Goal: Task Accomplishment & Management: Use online tool/utility

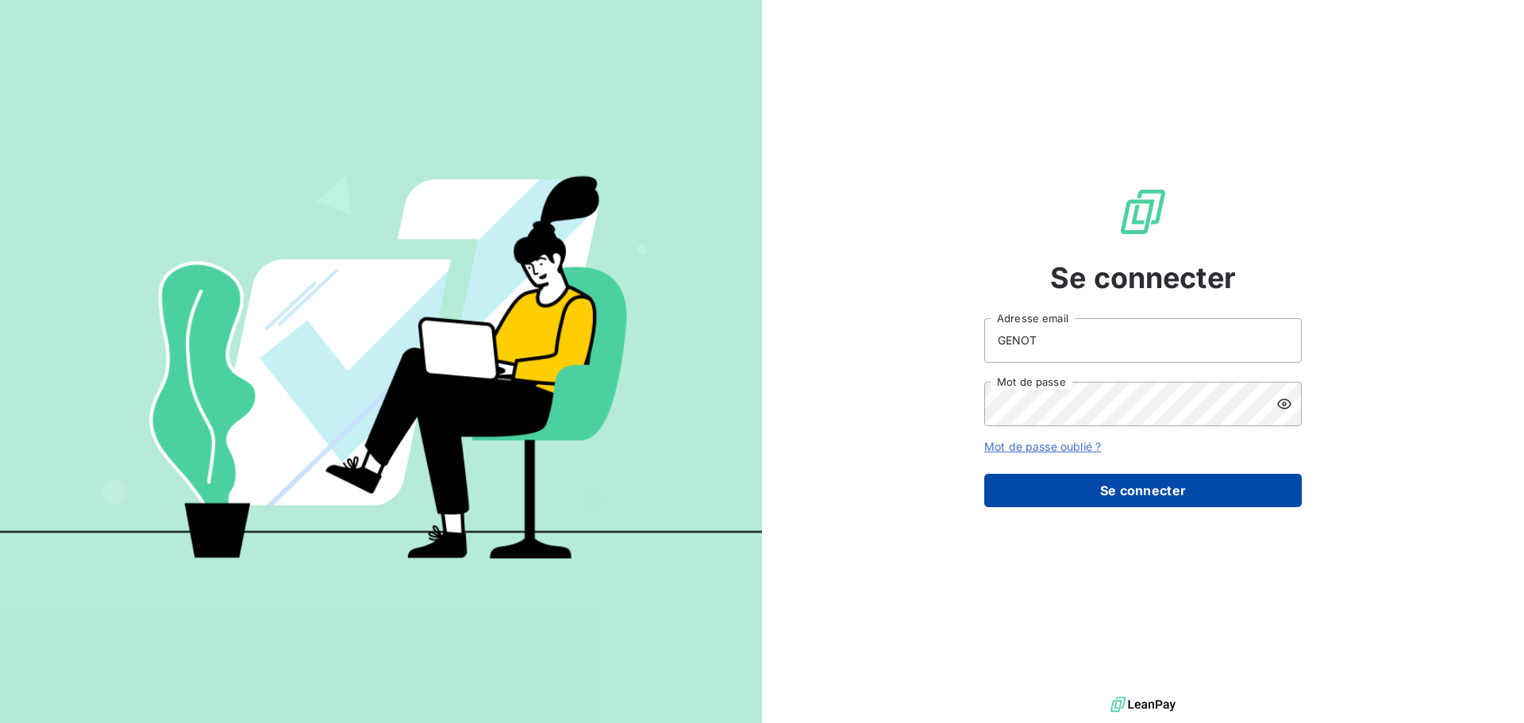
drag, startPoint x: 1426, startPoint y: 0, endPoint x: 1166, endPoint y: 488, distance: 552.9
click at [1166, 488] on button "Se connecter" at bounding box center [1143, 490] width 318 height 33
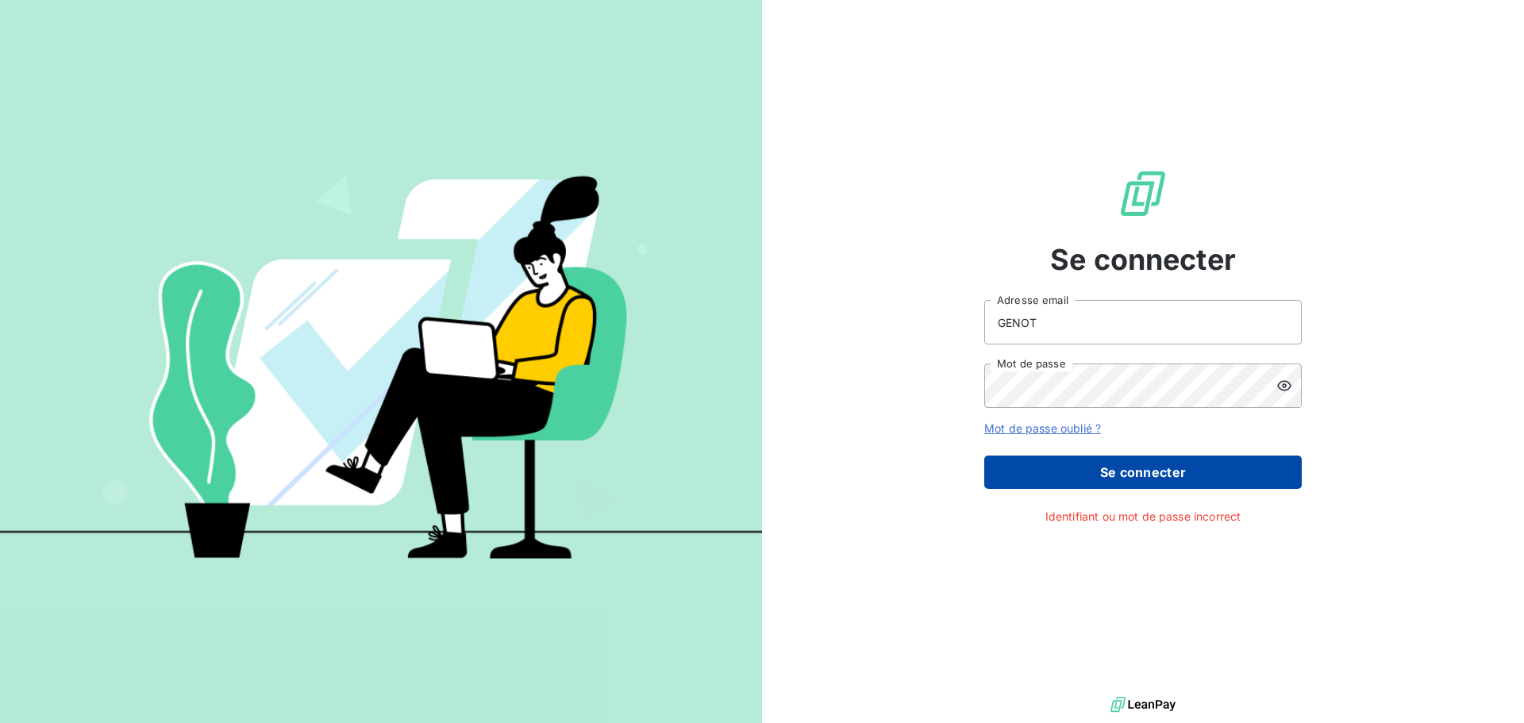
click at [1059, 476] on button "Se connecter" at bounding box center [1143, 472] width 318 height 33
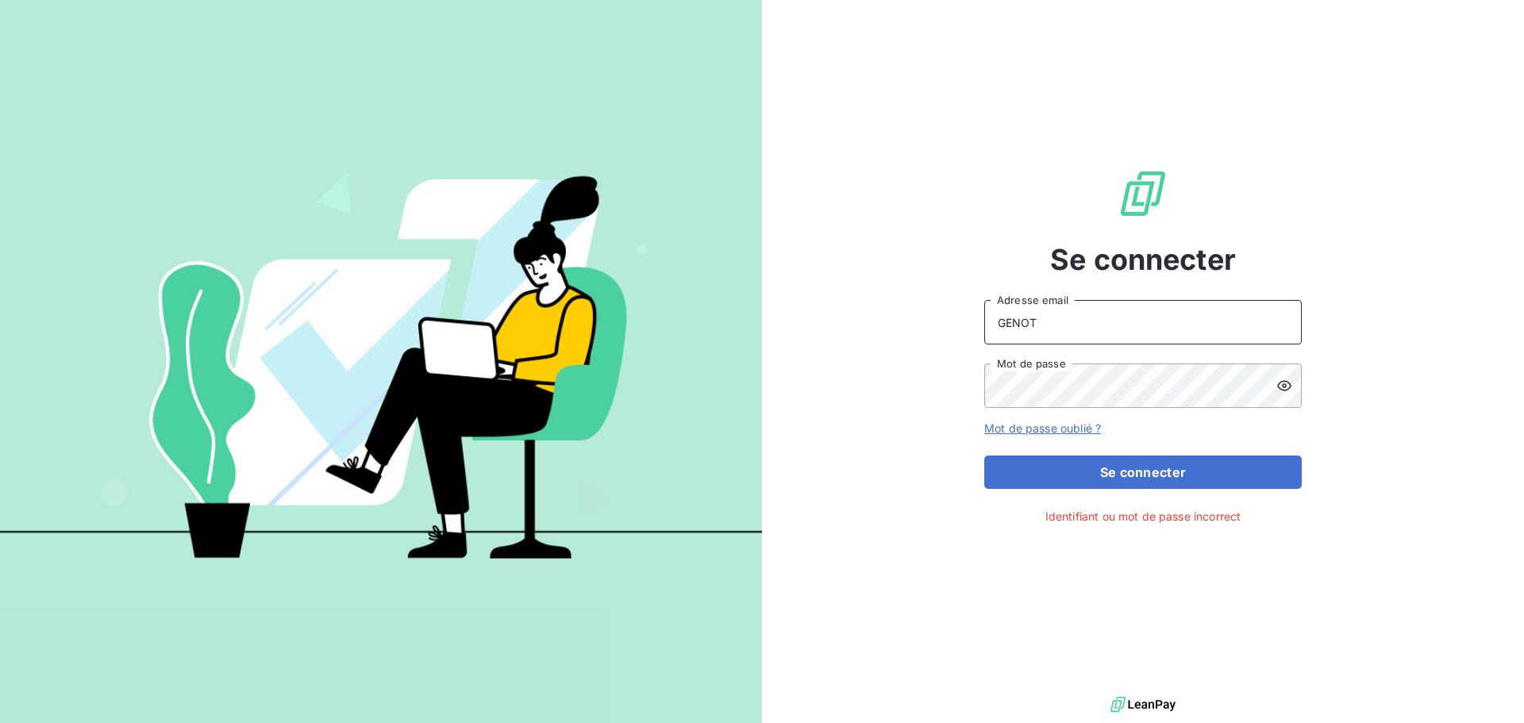
click at [1044, 330] on input "GENOT" at bounding box center [1143, 322] width 318 height 44
drag, startPoint x: 1048, startPoint y: 322, endPoint x: 961, endPoint y: 320, distance: 87.4
click at [961, 320] on div "Se connecter GENOT Adresse email Mot de passe Mot de passe oublié ? Se connecte…" at bounding box center [1143, 346] width 762 height 693
type input "[PERSON_NAME][EMAIL_ADDRESS][DOMAIN_NAME]"
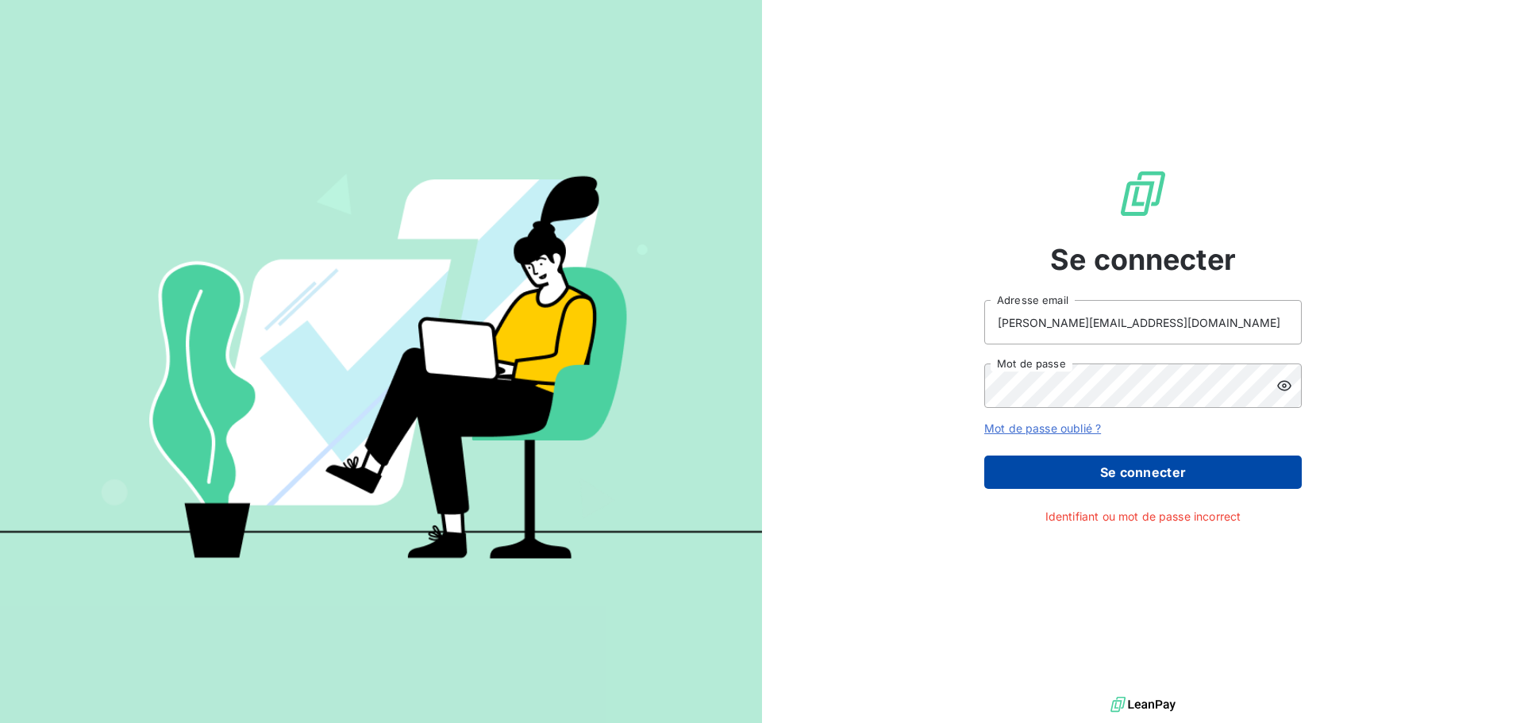
click at [1251, 470] on button "Se connecter" at bounding box center [1143, 472] width 318 height 33
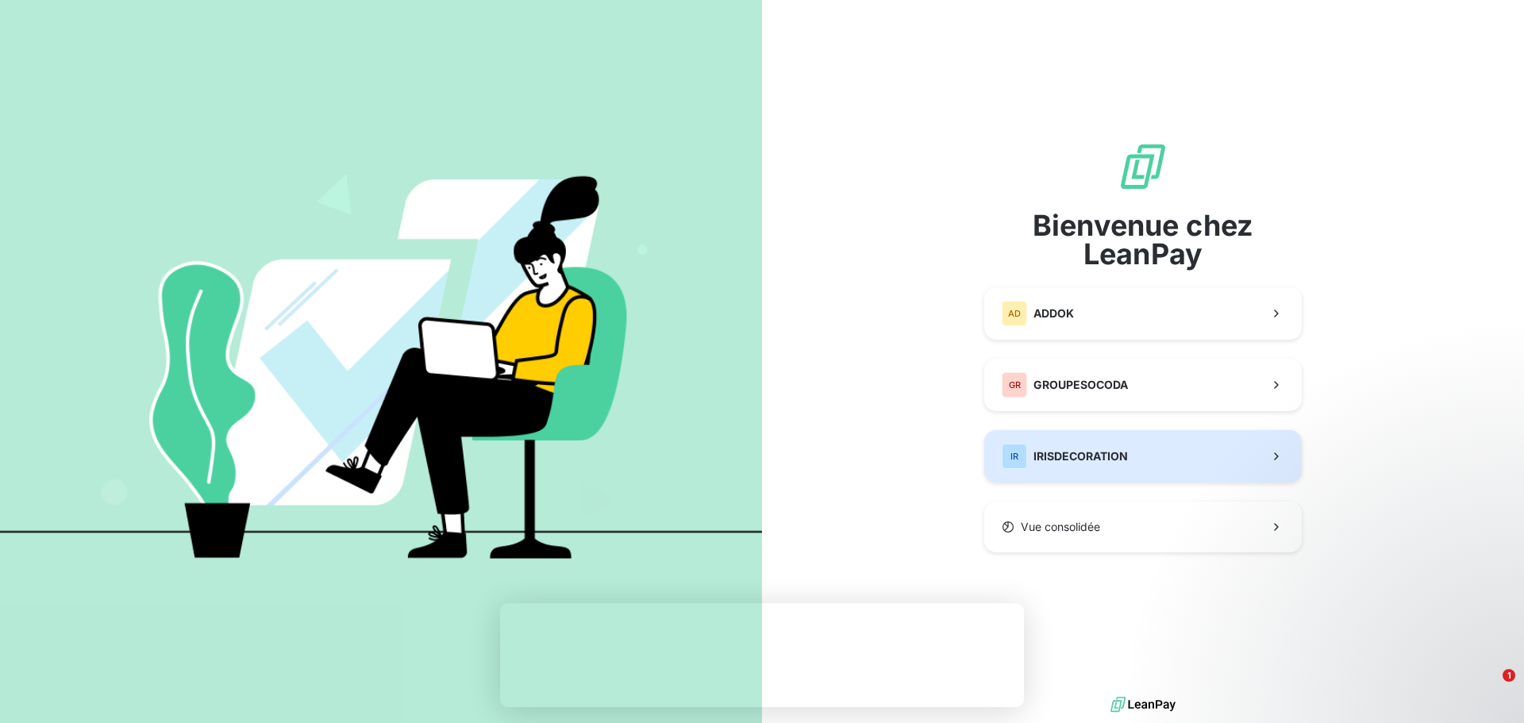
click at [1111, 449] on span "IRISDECORATION" at bounding box center [1081, 457] width 94 height 16
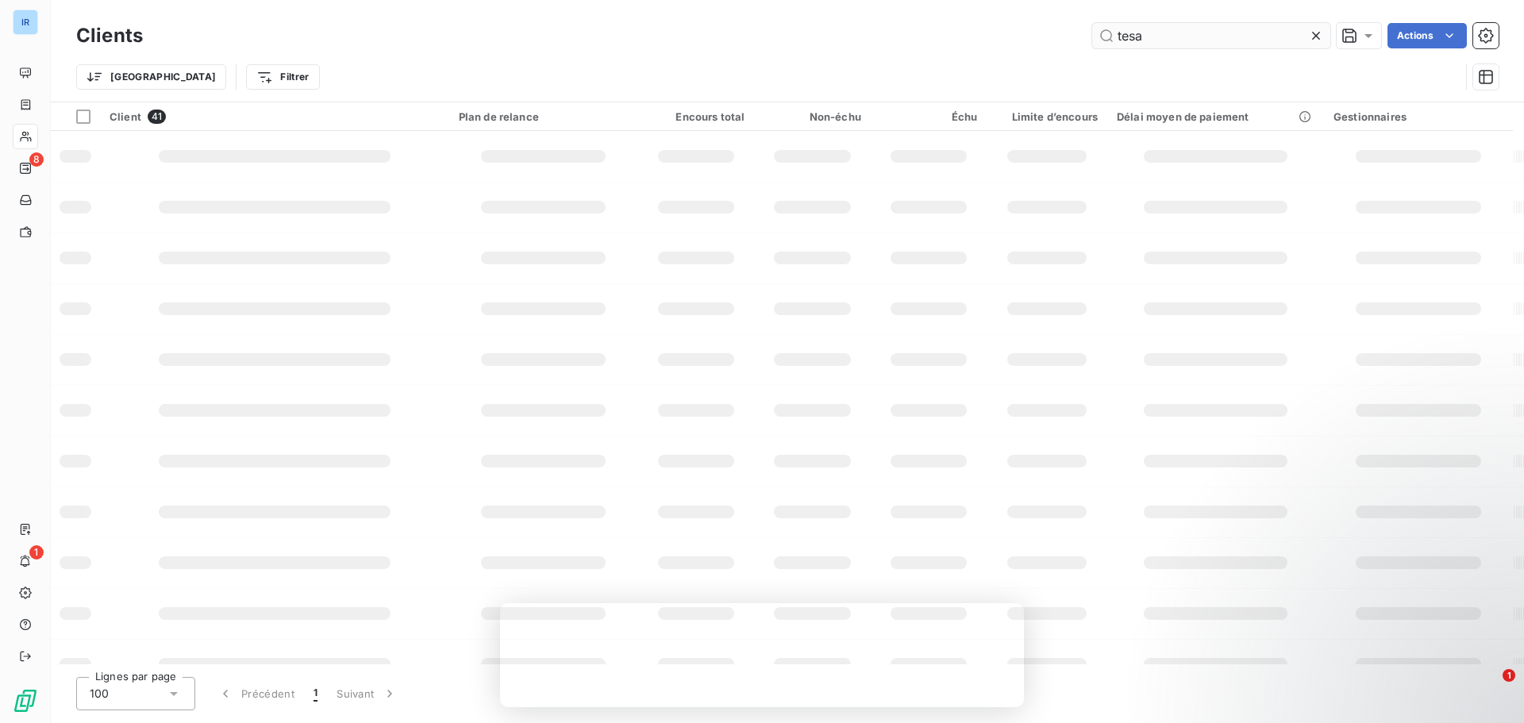
type input "tesa"
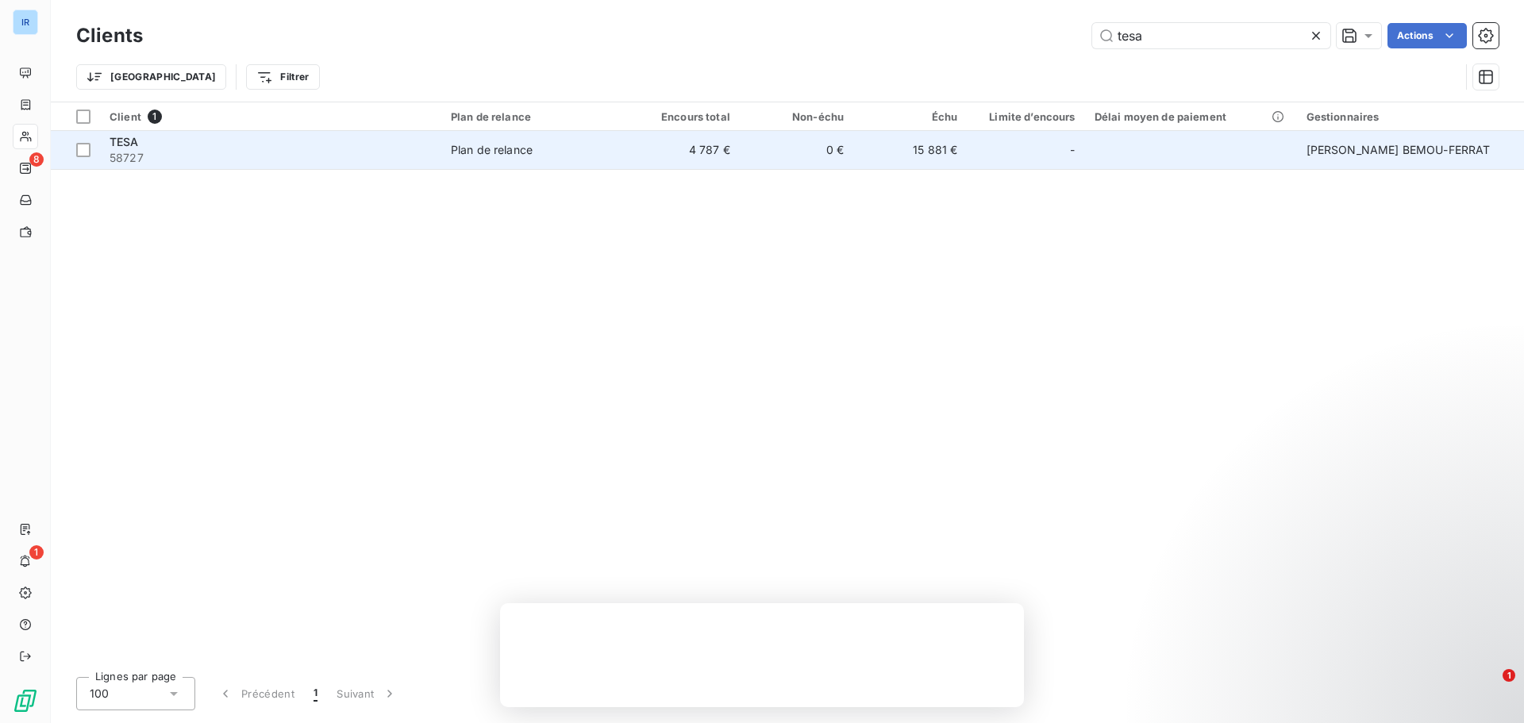
click at [135, 153] on span "58727" at bounding box center [271, 158] width 322 height 16
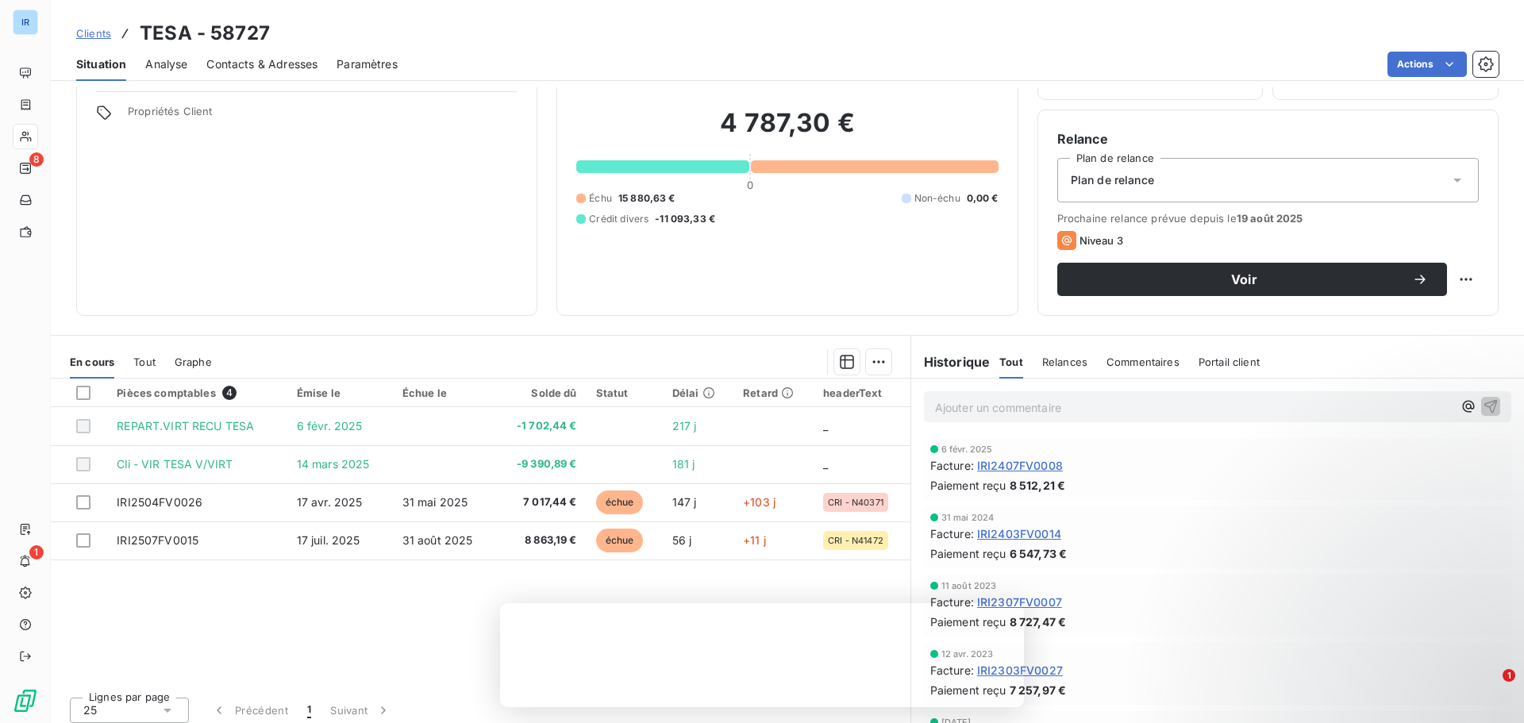
scroll to position [107, 0]
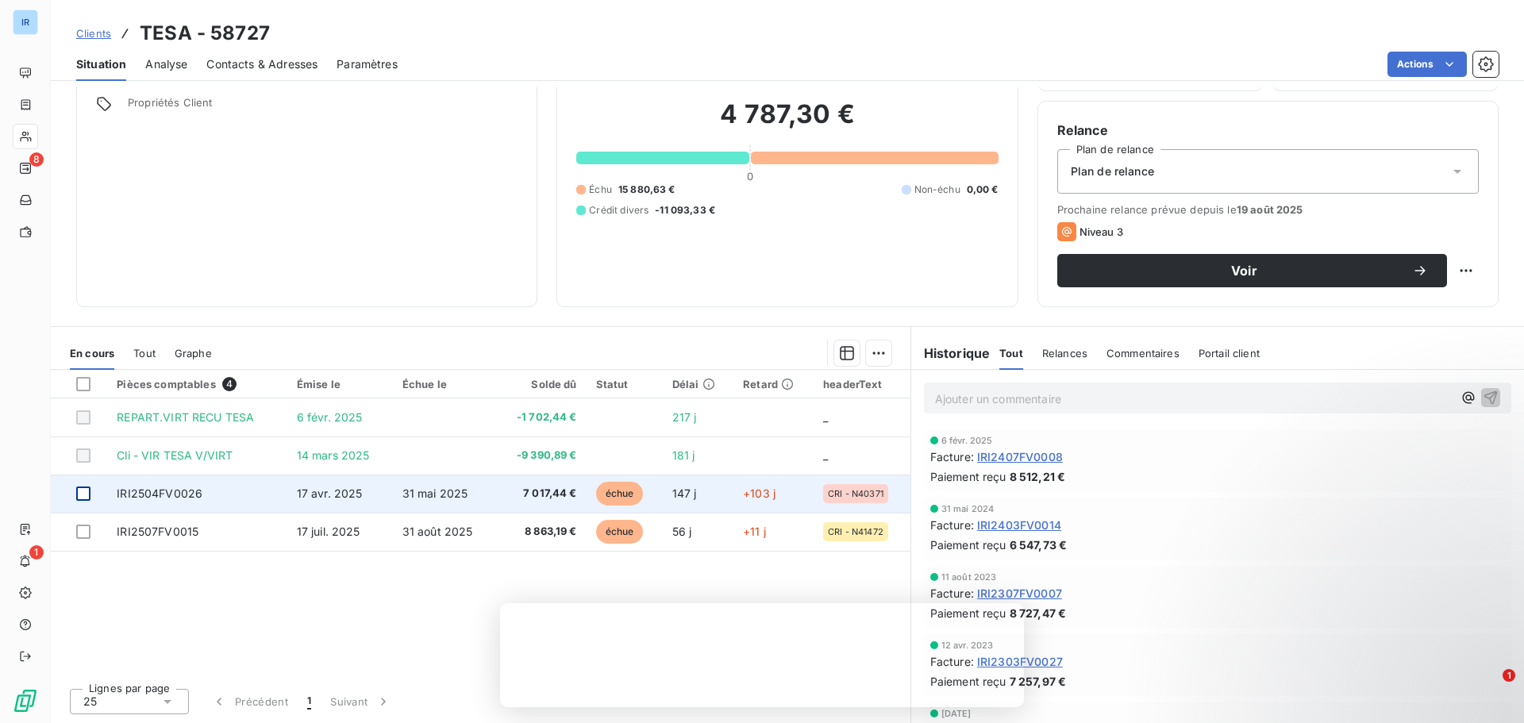
click at [83, 495] on div at bounding box center [83, 494] width 14 height 14
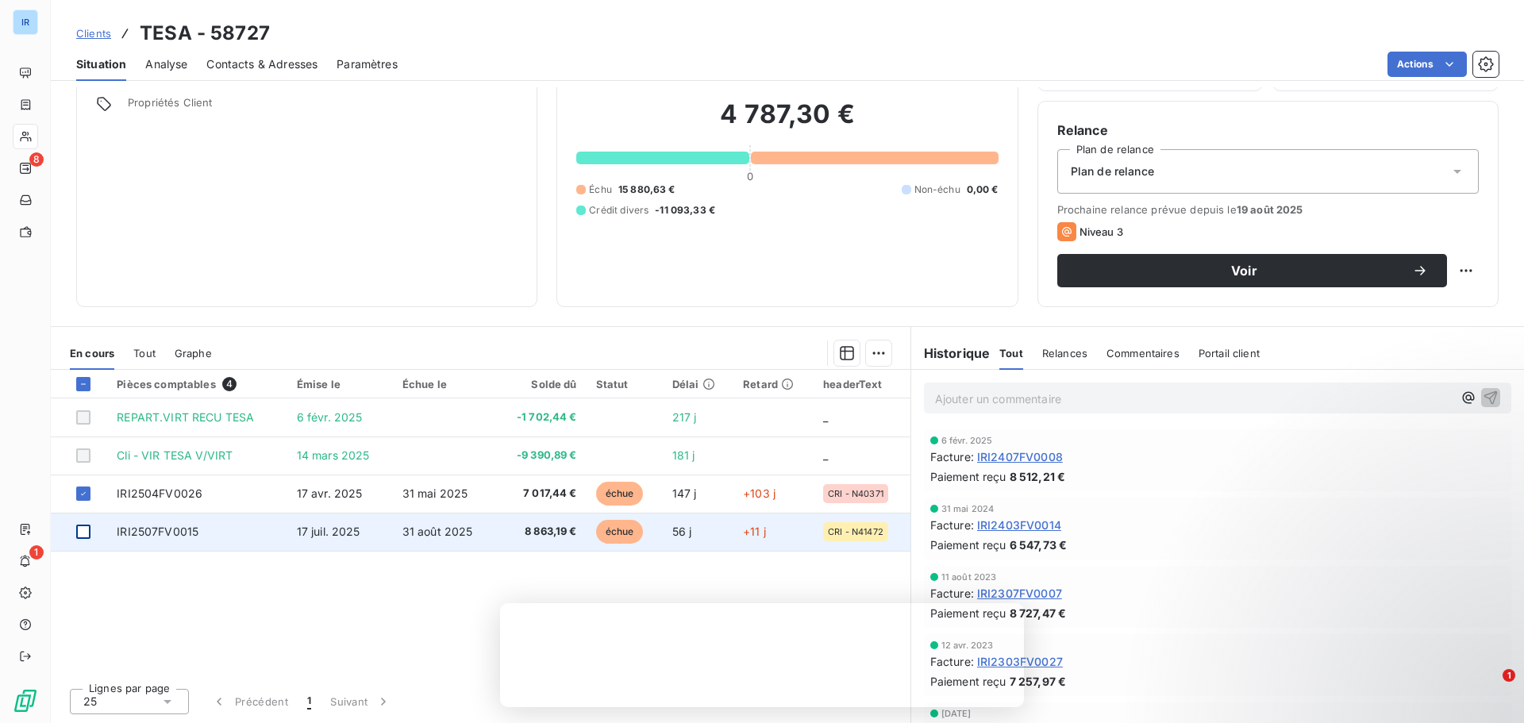
click at [80, 528] on div at bounding box center [83, 532] width 14 height 14
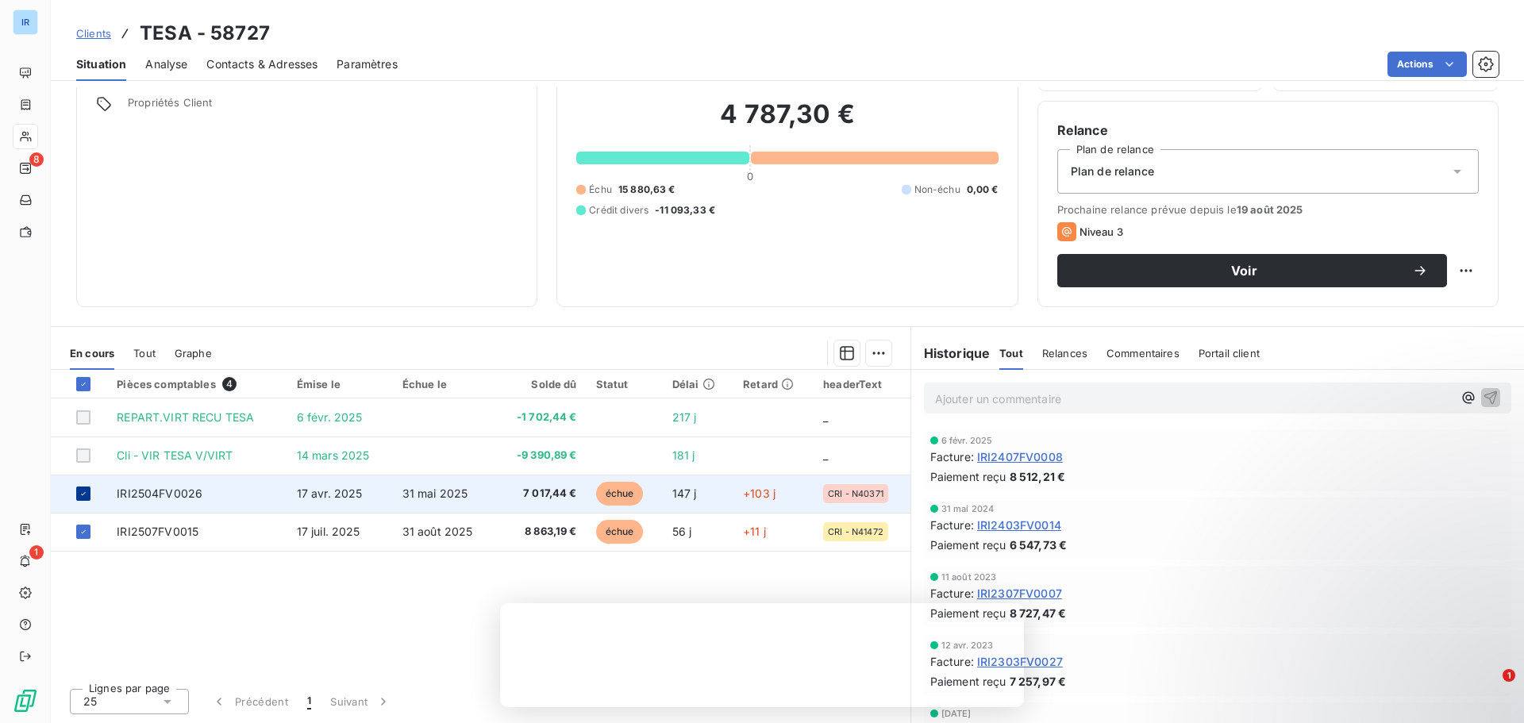
click at [84, 495] on icon at bounding box center [84, 494] width 10 height 10
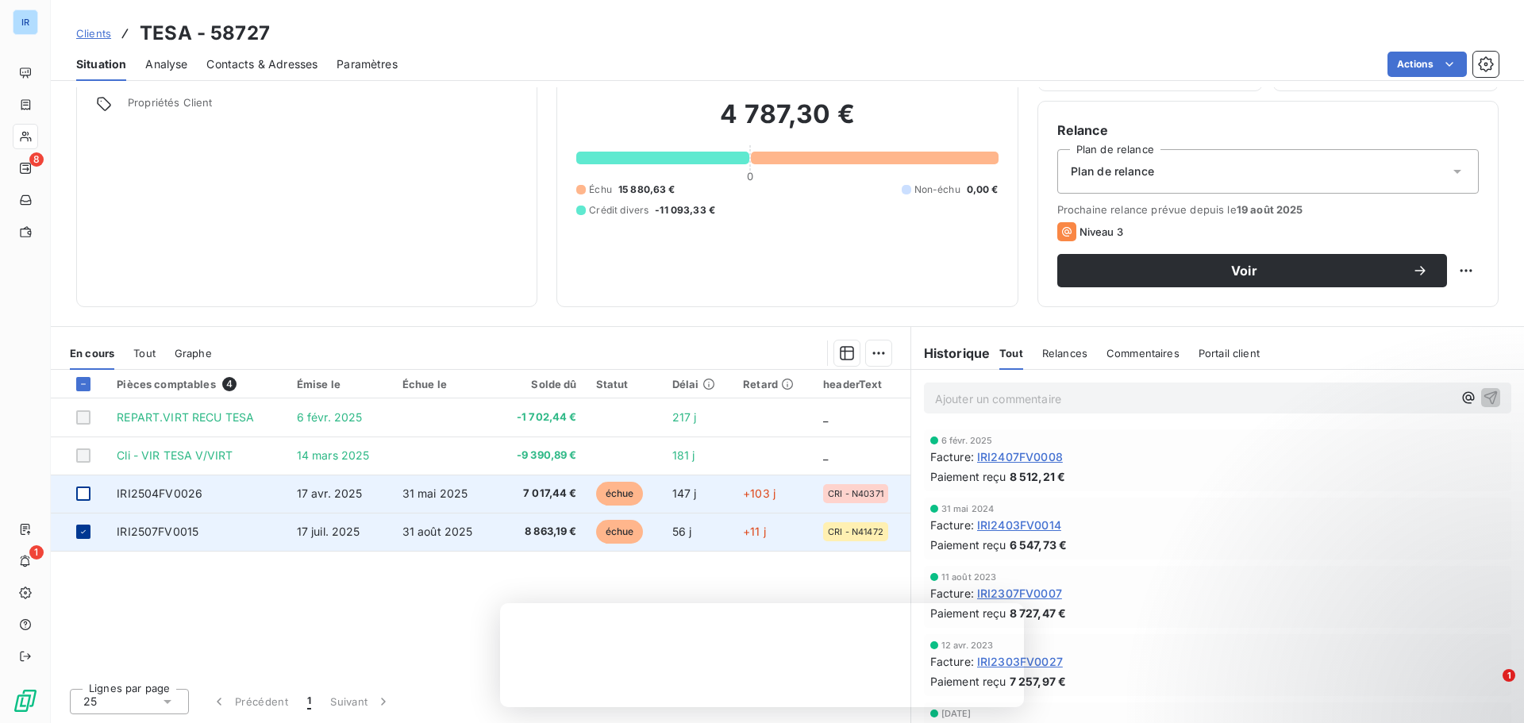
click at [76, 537] on div at bounding box center [83, 532] width 14 height 14
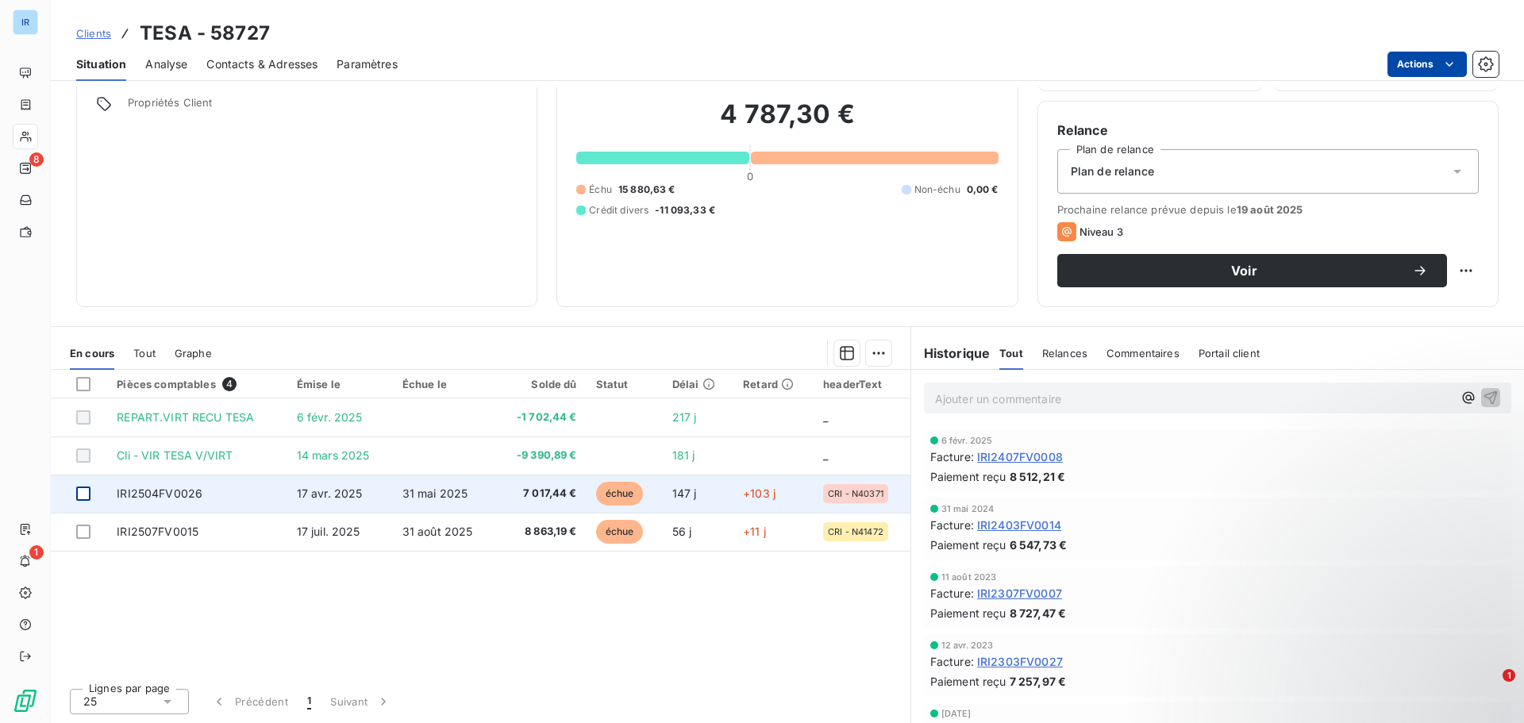
click at [1430, 67] on html "IR 8 1 Clients TESA - 58727 Situation Analyse Contacts & Adresses Paramètres Ac…" at bounding box center [762, 361] width 1524 height 723
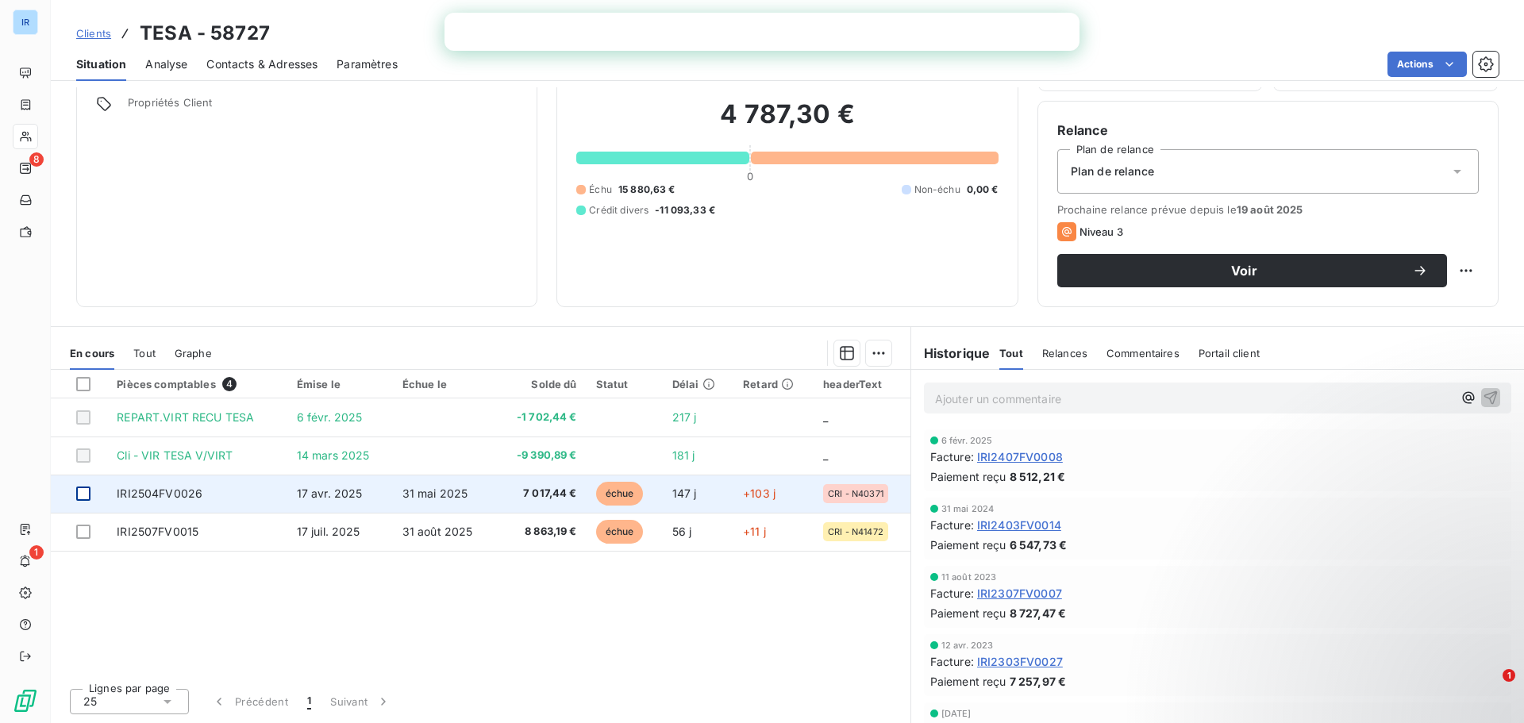
click at [176, 491] on html "IR 8 1 Clients TESA - 58727 Situation Analyse Contacts & Adresses Paramètres Ac…" at bounding box center [762, 361] width 1524 height 723
click at [176, 491] on span "IRI2504FV0026" at bounding box center [160, 493] width 86 height 13
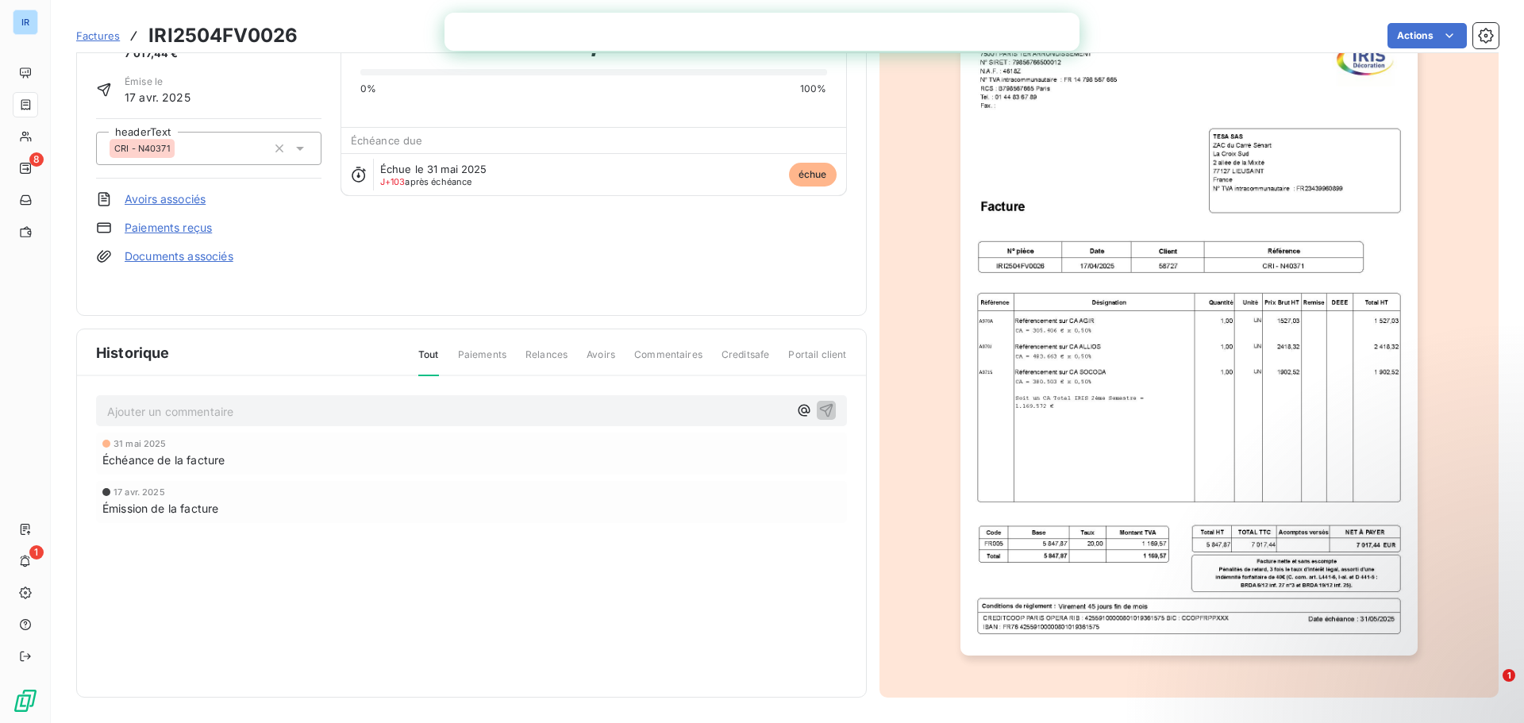
scroll to position [16, 0]
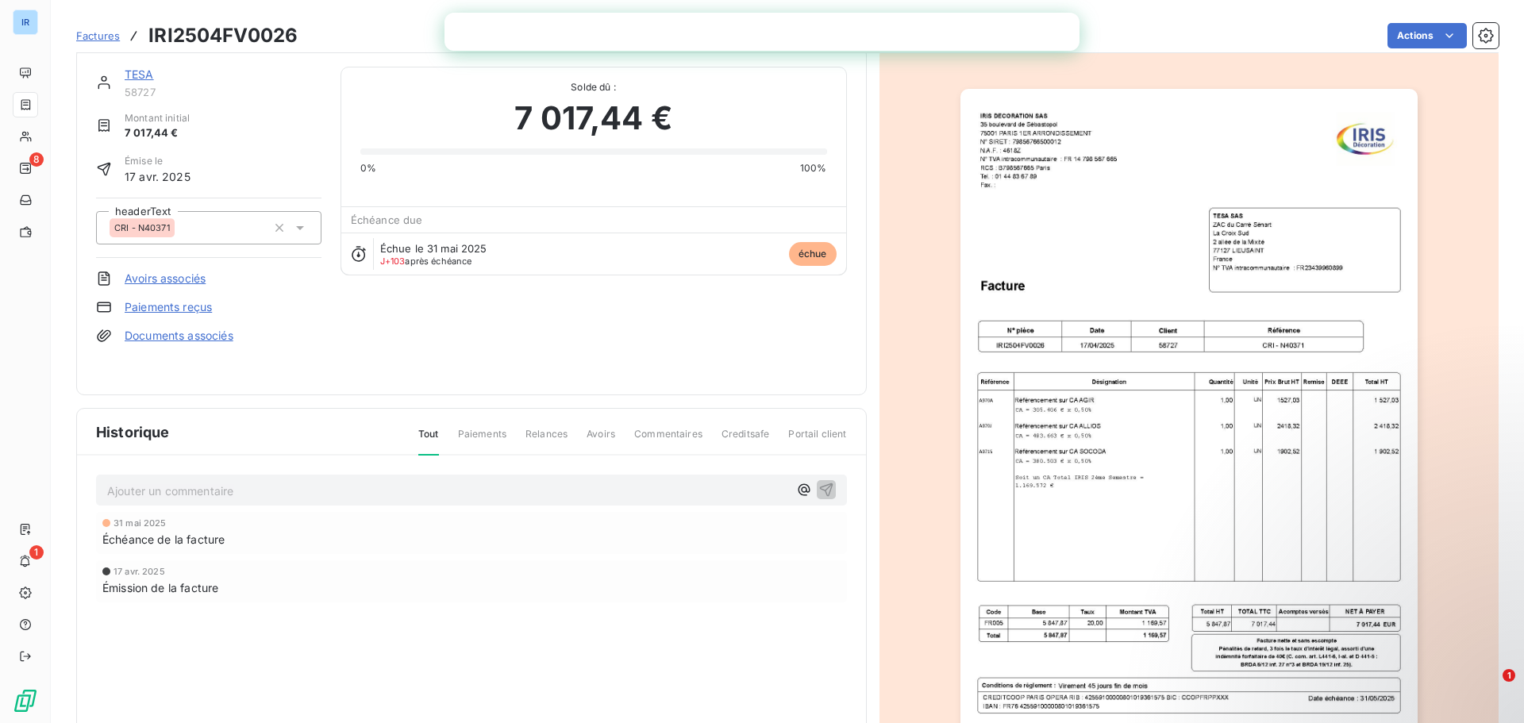
click at [1114, 278] on img "button" at bounding box center [1189, 412] width 457 height 646
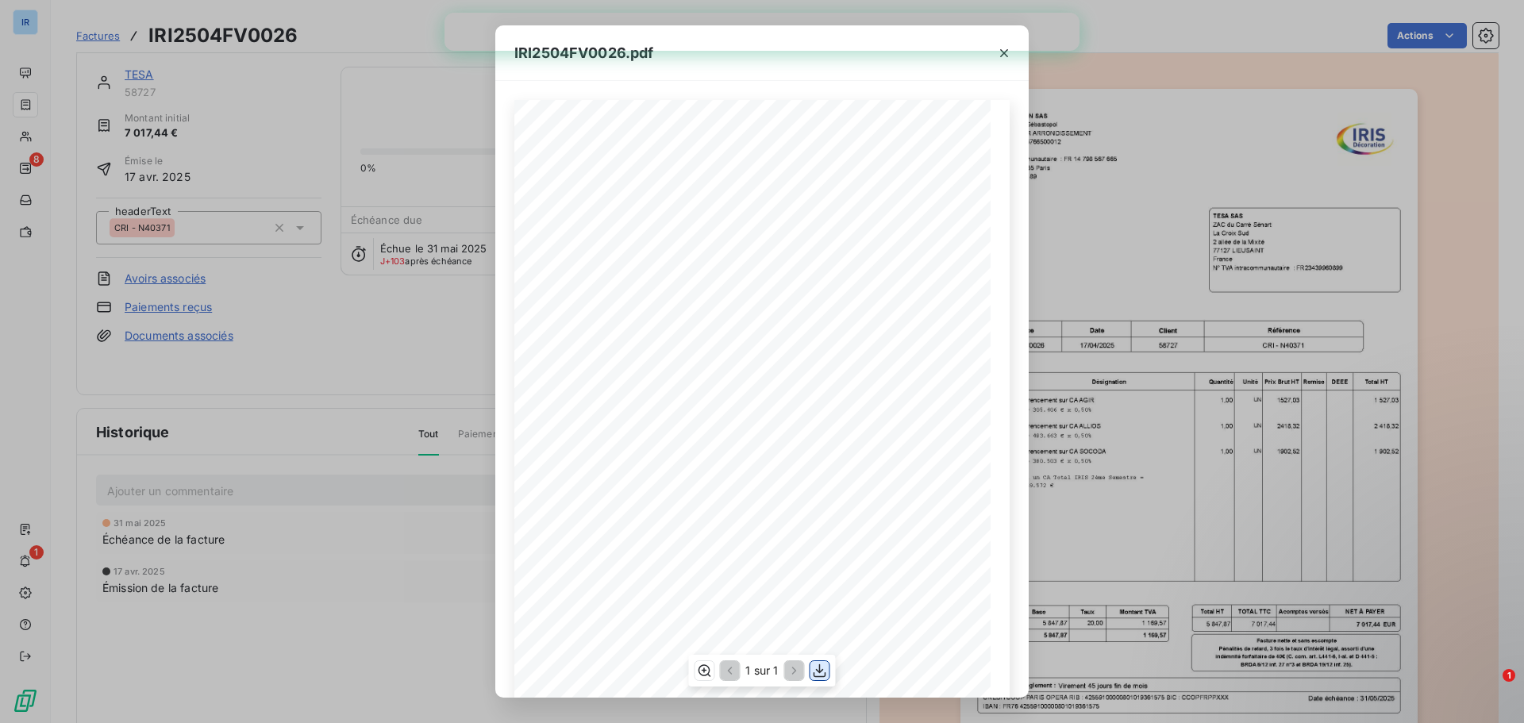
click at [818, 672] on icon "button" at bounding box center [820, 670] width 13 height 13
click at [1001, 56] on icon "button" at bounding box center [1004, 53] width 8 height 8
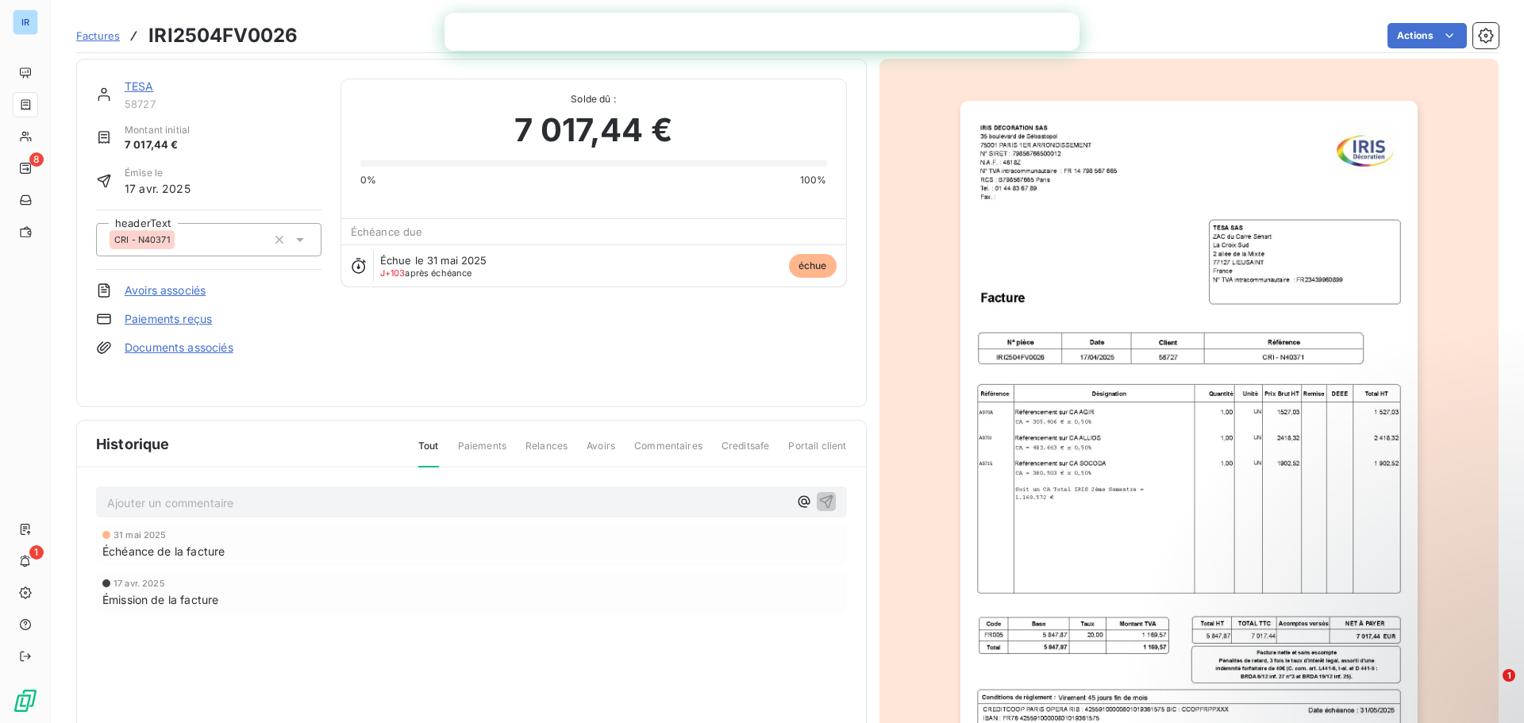
scroll to position [0, 0]
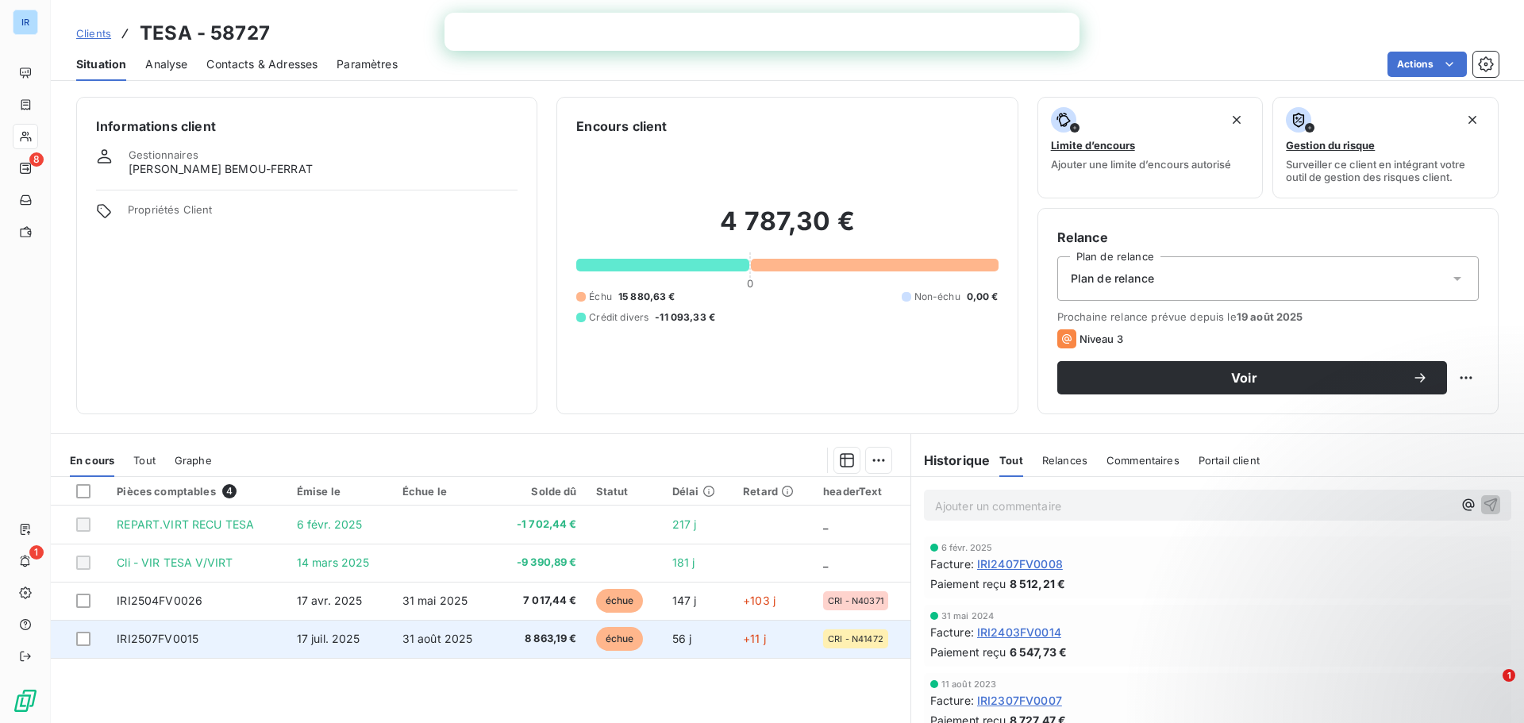
click at [185, 644] on span "IRI2507FV0015" at bounding box center [158, 638] width 82 height 13
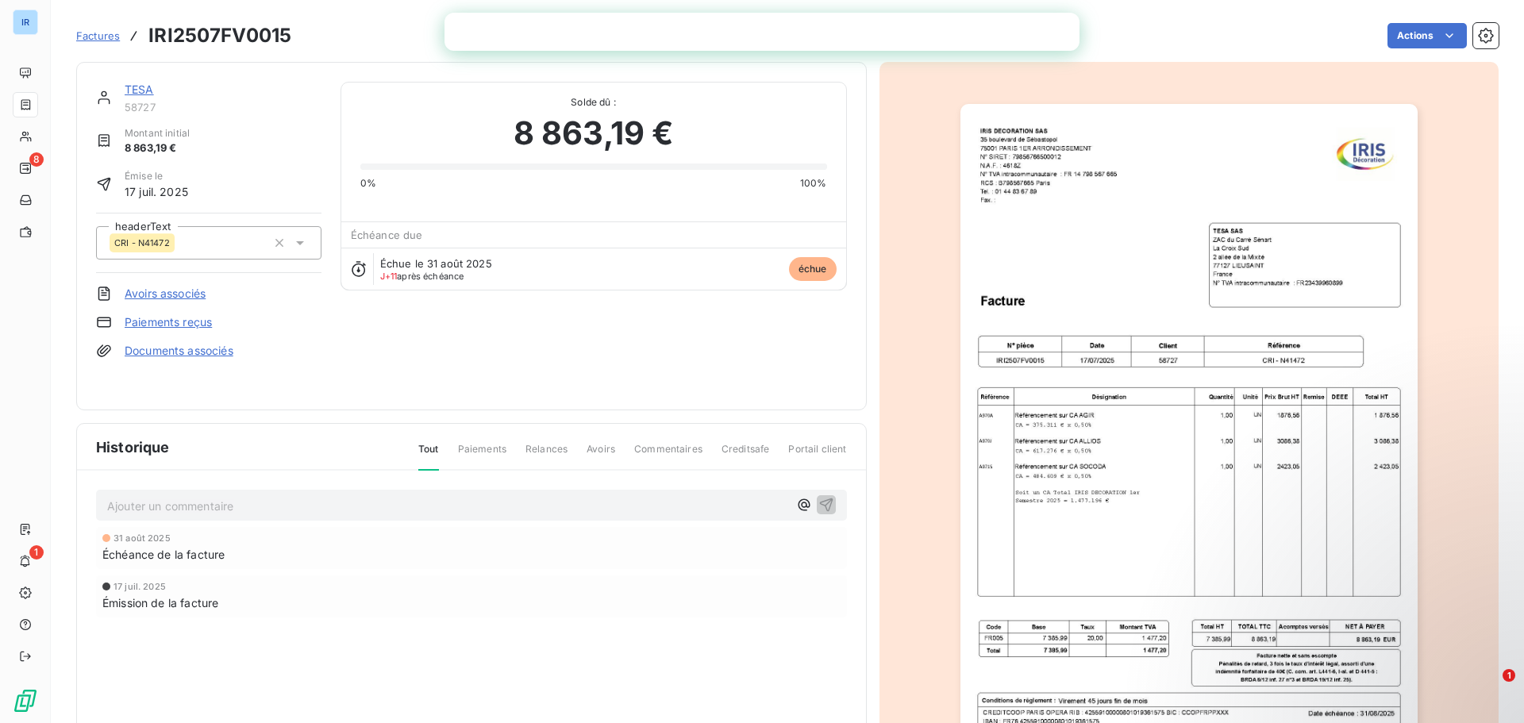
click at [1334, 234] on img "button" at bounding box center [1189, 427] width 457 height 646
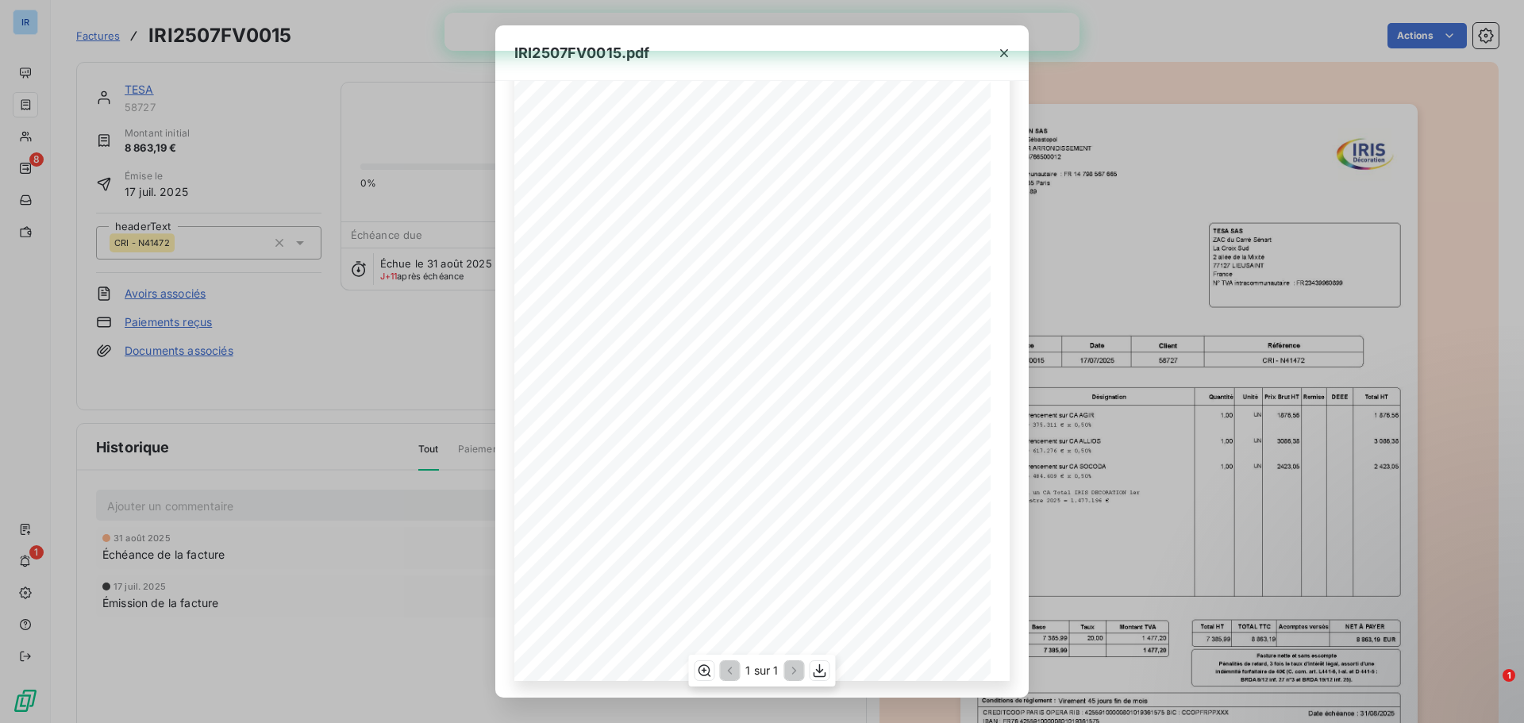
scroll to position [94, 0]
click at [823, 671] on icon "button" at bounding box center [820, 671] width 16 height 16
click at [1085, 81] on div "IRI2507FV0015.pdf IRIS DECORATION SAS [STREET_ADDRESS] N° SIRET : 7985676650001…" at bounding box center [762, 361] width 1524 height 723
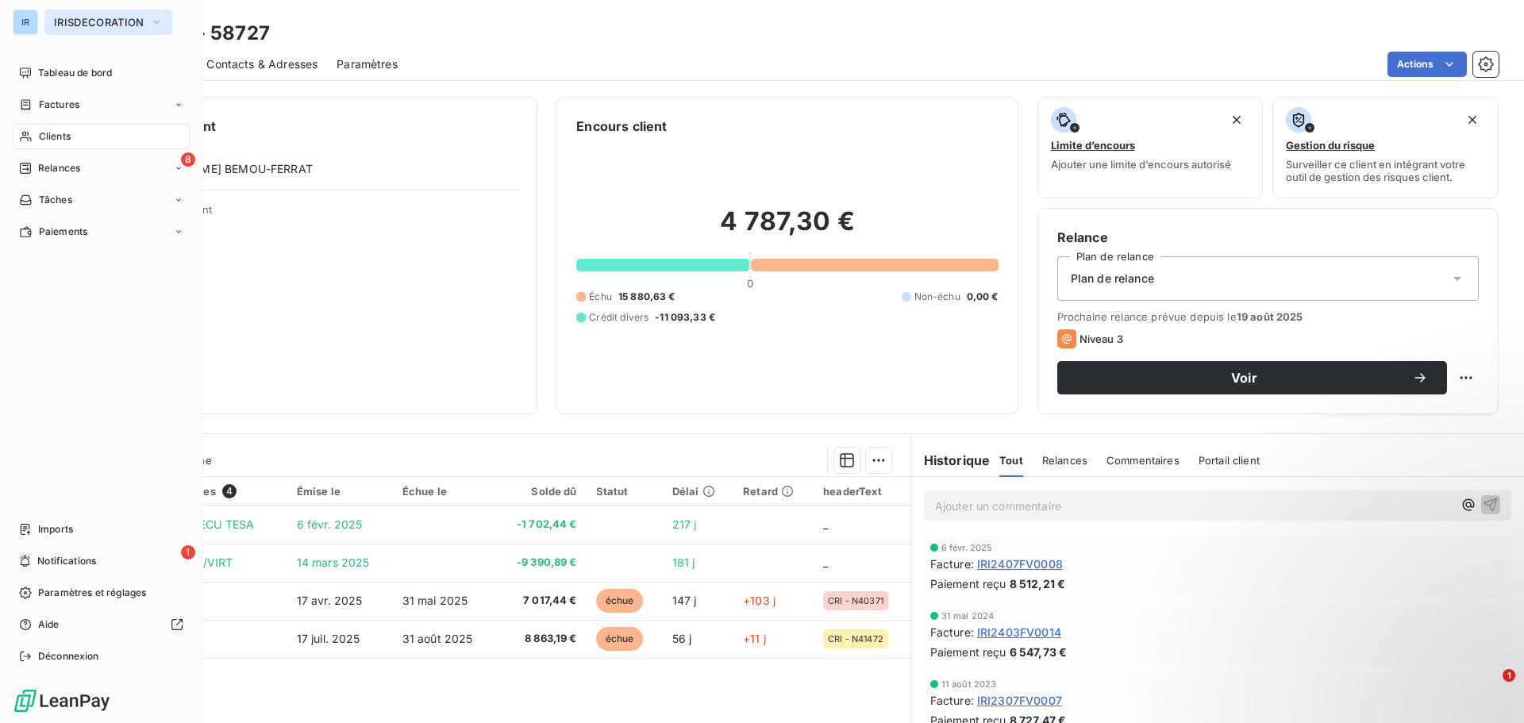
click at [148, 27] on button "IRISDECORATION" at bounding box center [108, 22] width 128 height 25
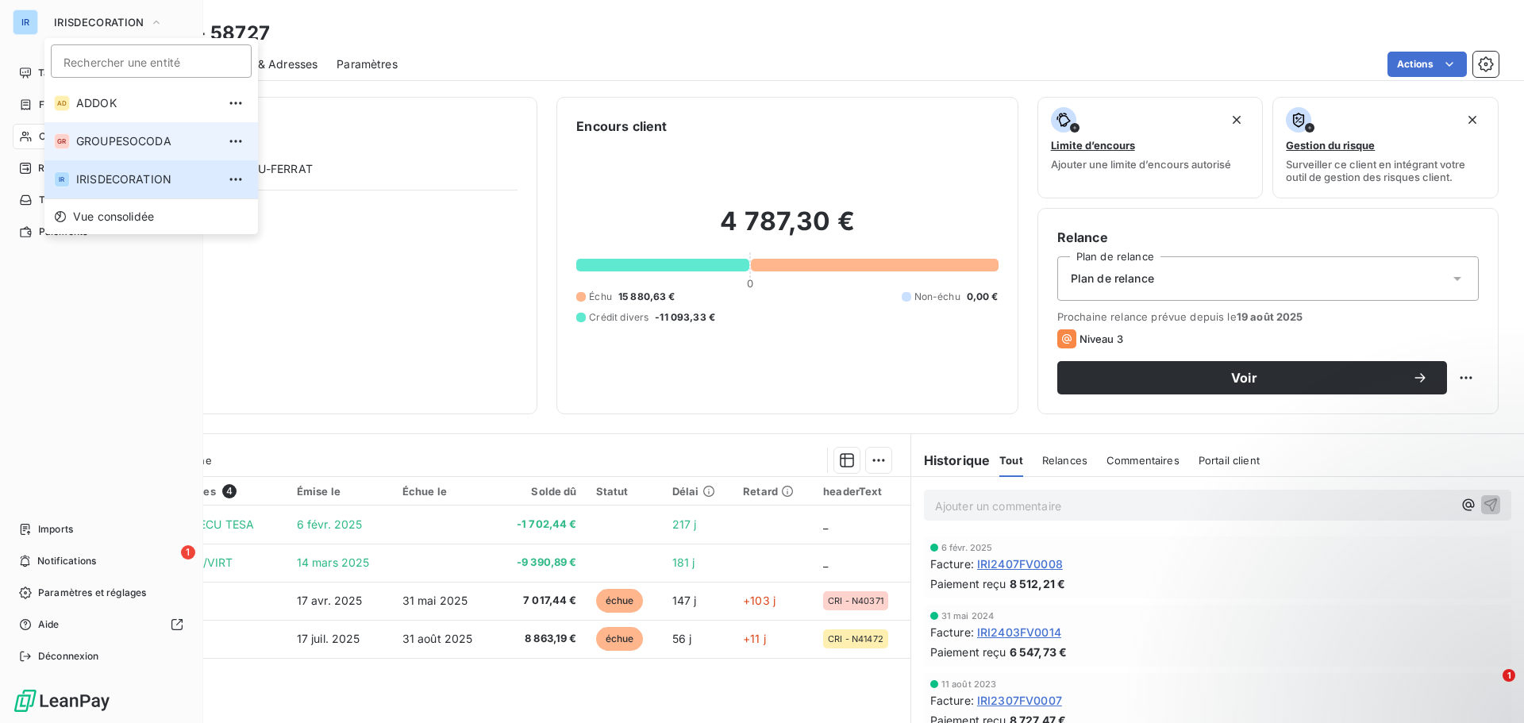
click at [125, 134] on span "GROUPESOCODA" at bounding box center [146, 141] width 141 height 16
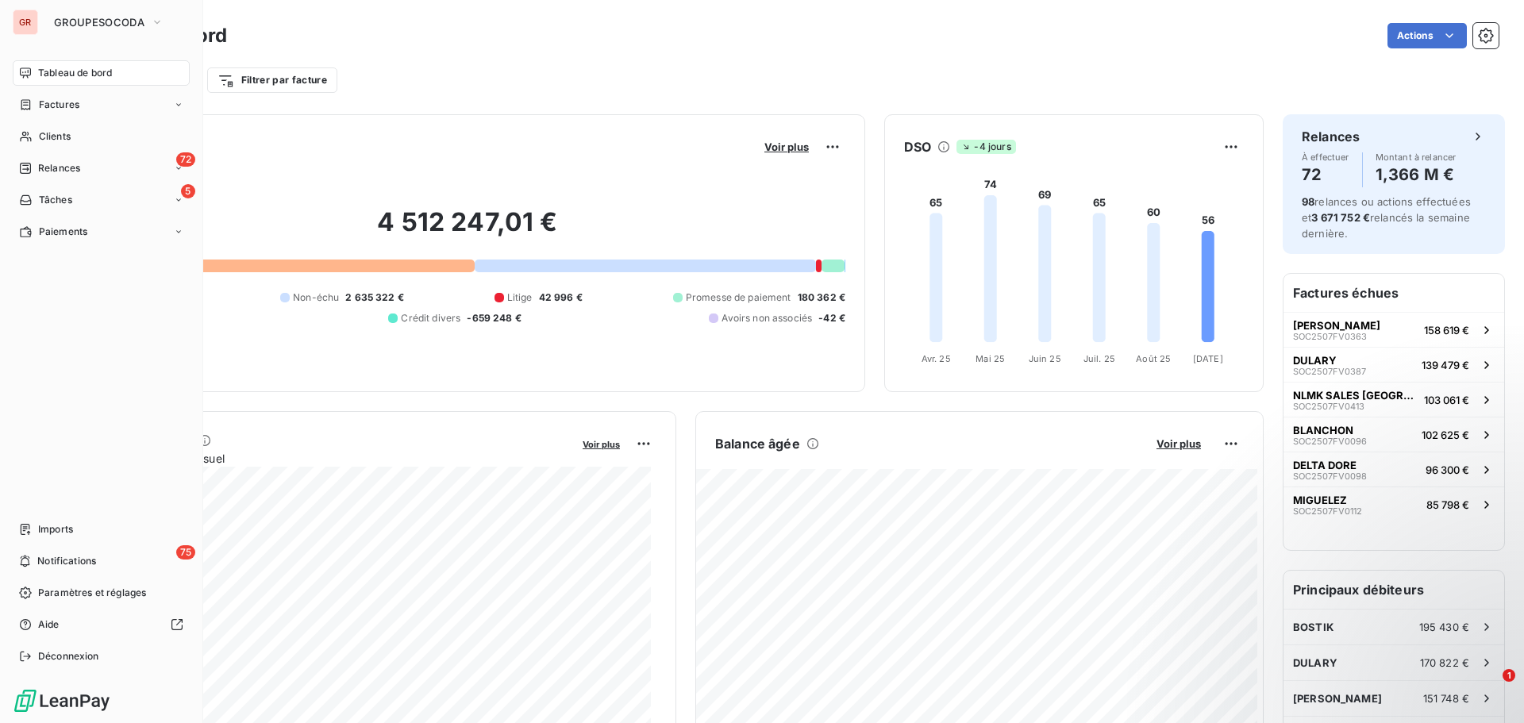
click at [640, 50] on div "Tableau de bord Actions" at bounding box center [787, 35] width 1423 height 33
click at [27, 138] on icon at bounding box center [25, 137] width 11 height 10
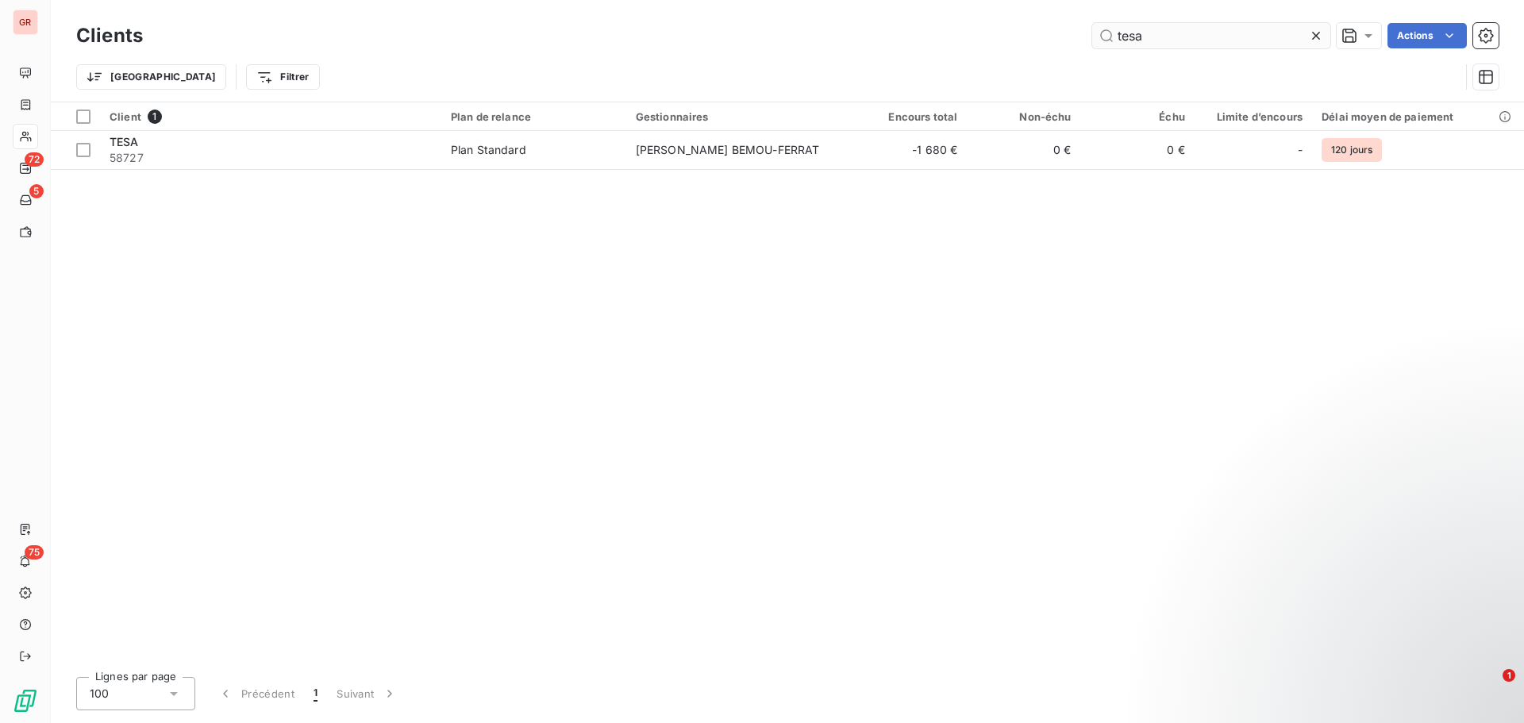
click at [1259, 38] on input "tesa" at bounding box center [1211, 35] width 238 height 25
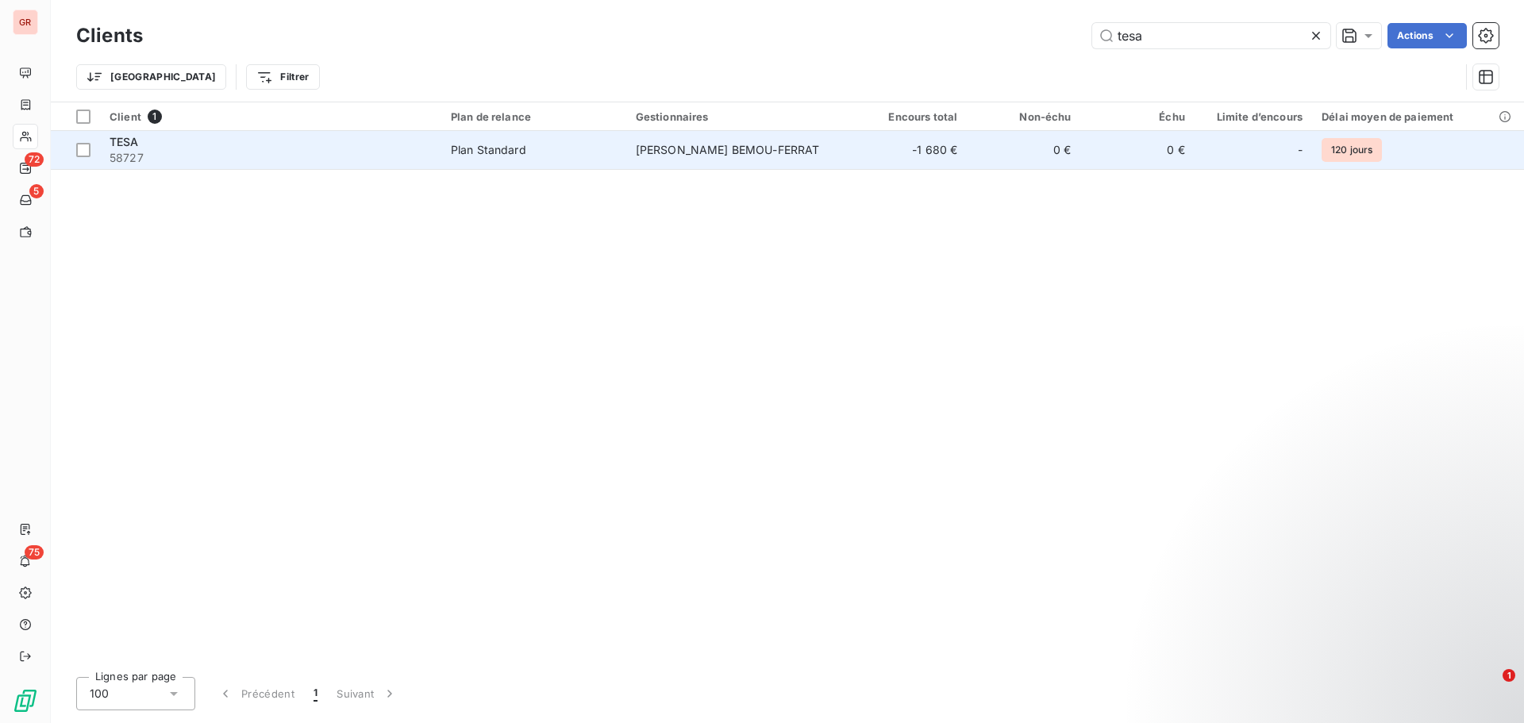
click at [194, 144] on div "TESA" at bounding box center [271, 142] width 322 height 16
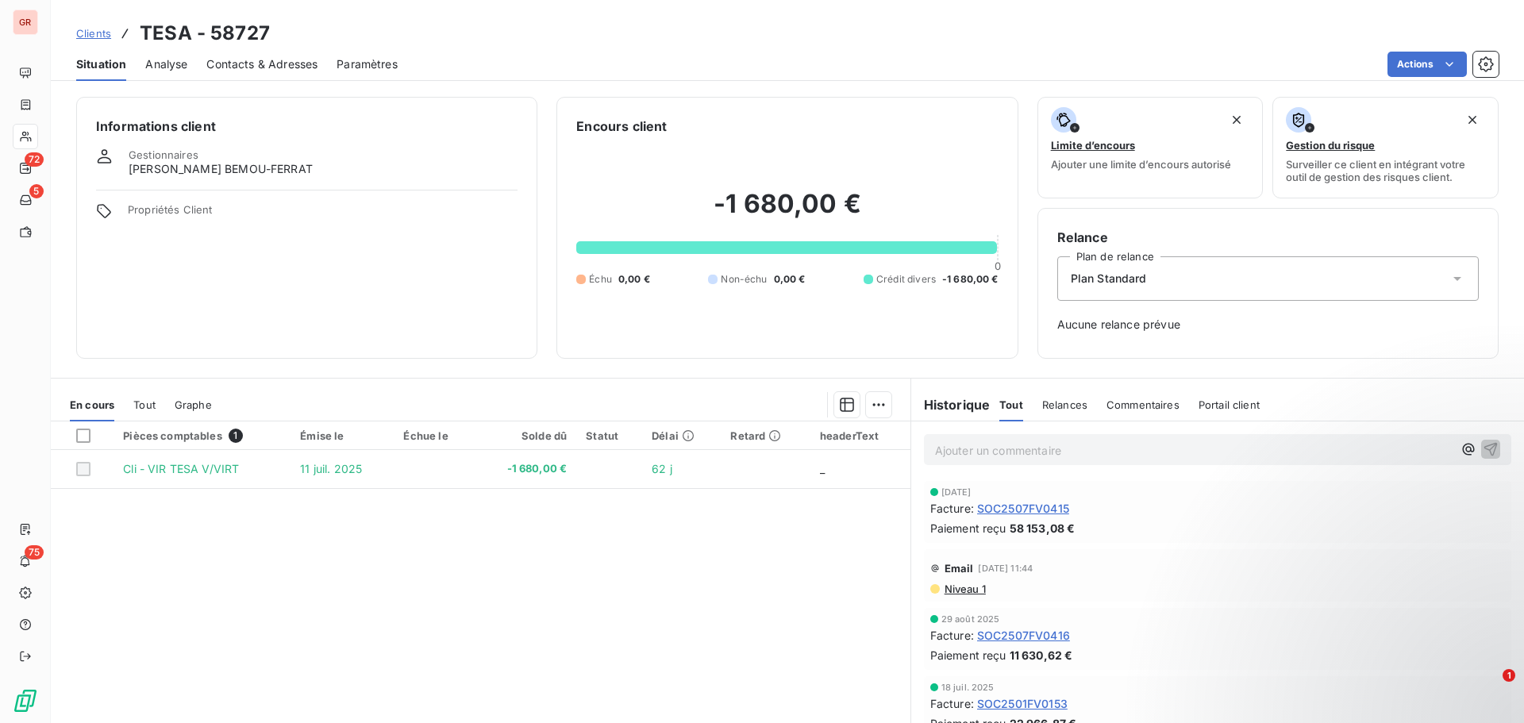
click at [803, 581] on div "Pièces comptables 1 Émise le Échue le Solde dû Statut Délai Retard headerText C…" at bounding box center [481, 575] width 860 height 306
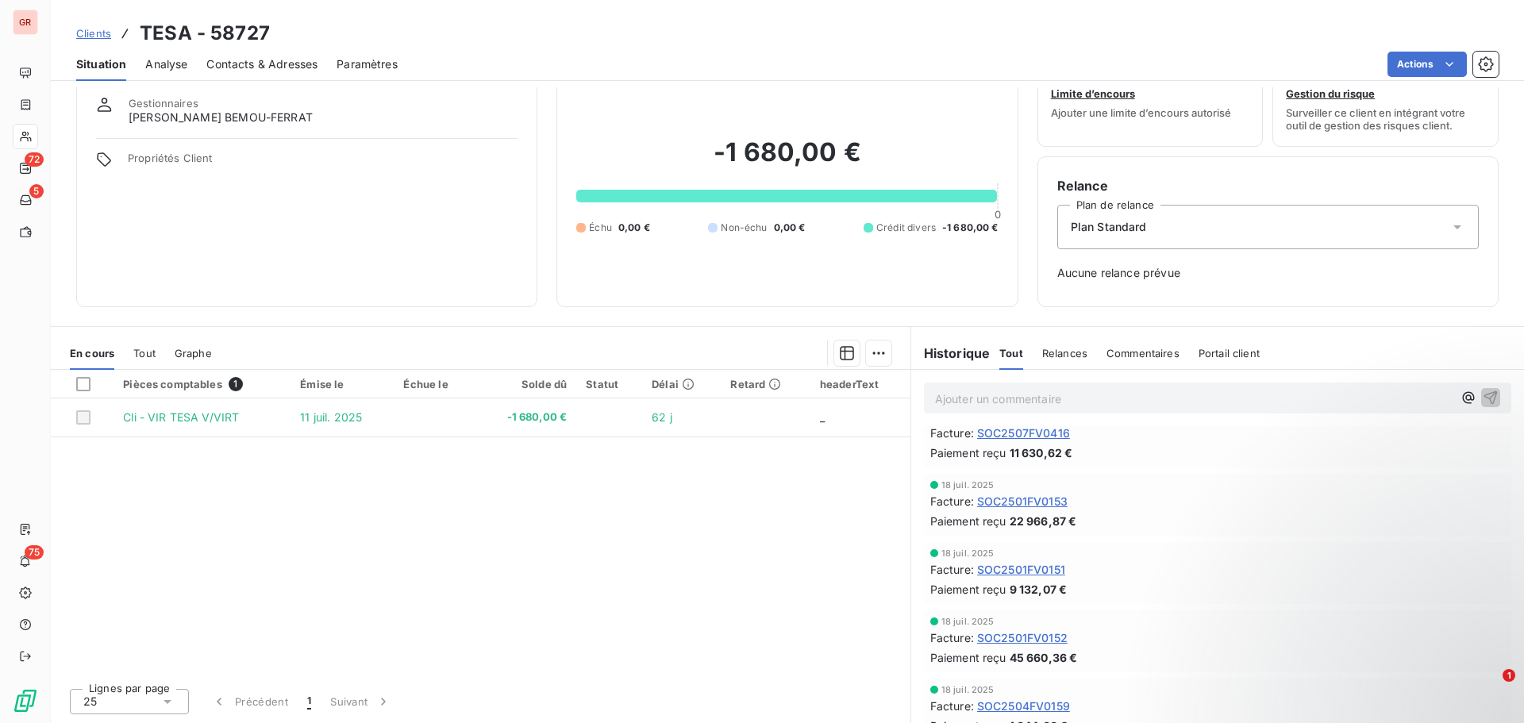
scroll to position [159, 0]
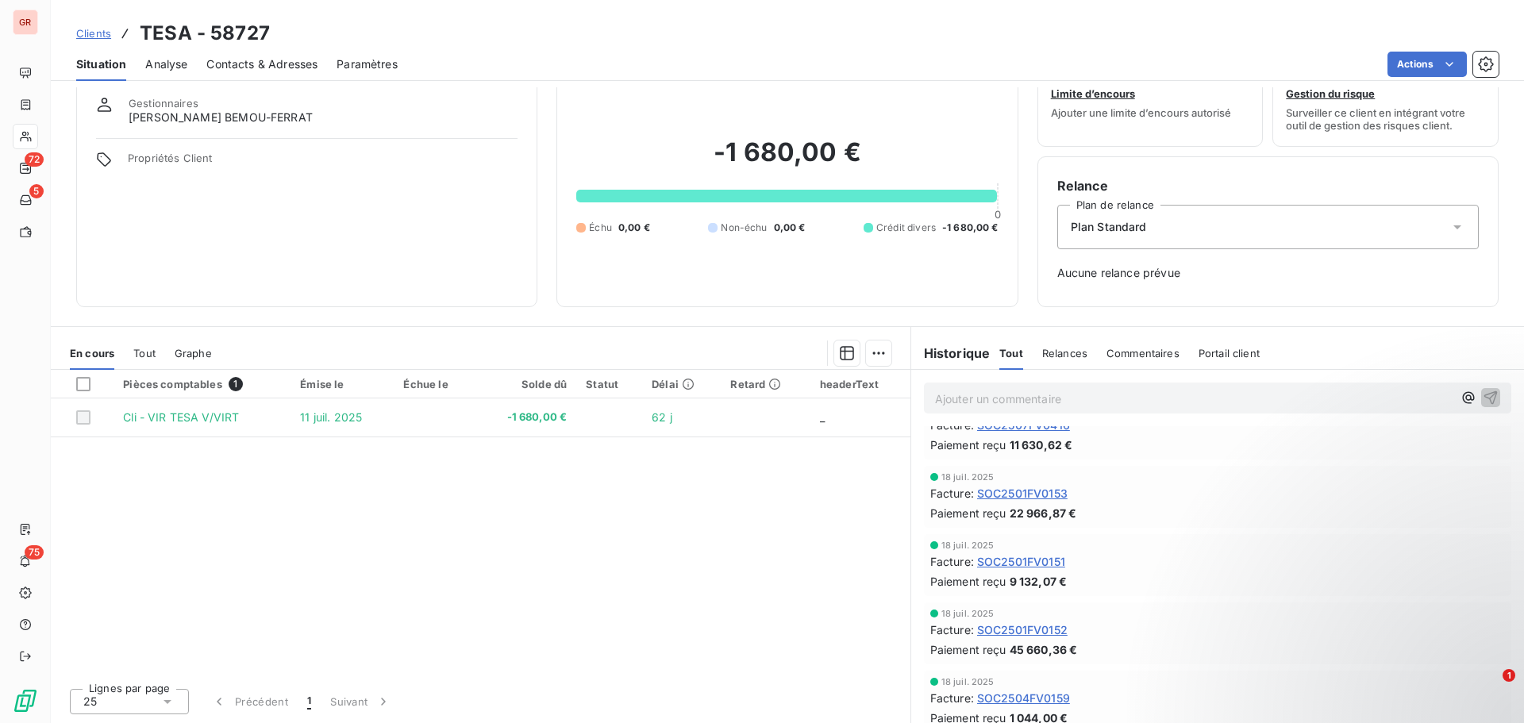
click at [147, 356] on span "Tout" at bounding box center [144, 353] width 22 height 13
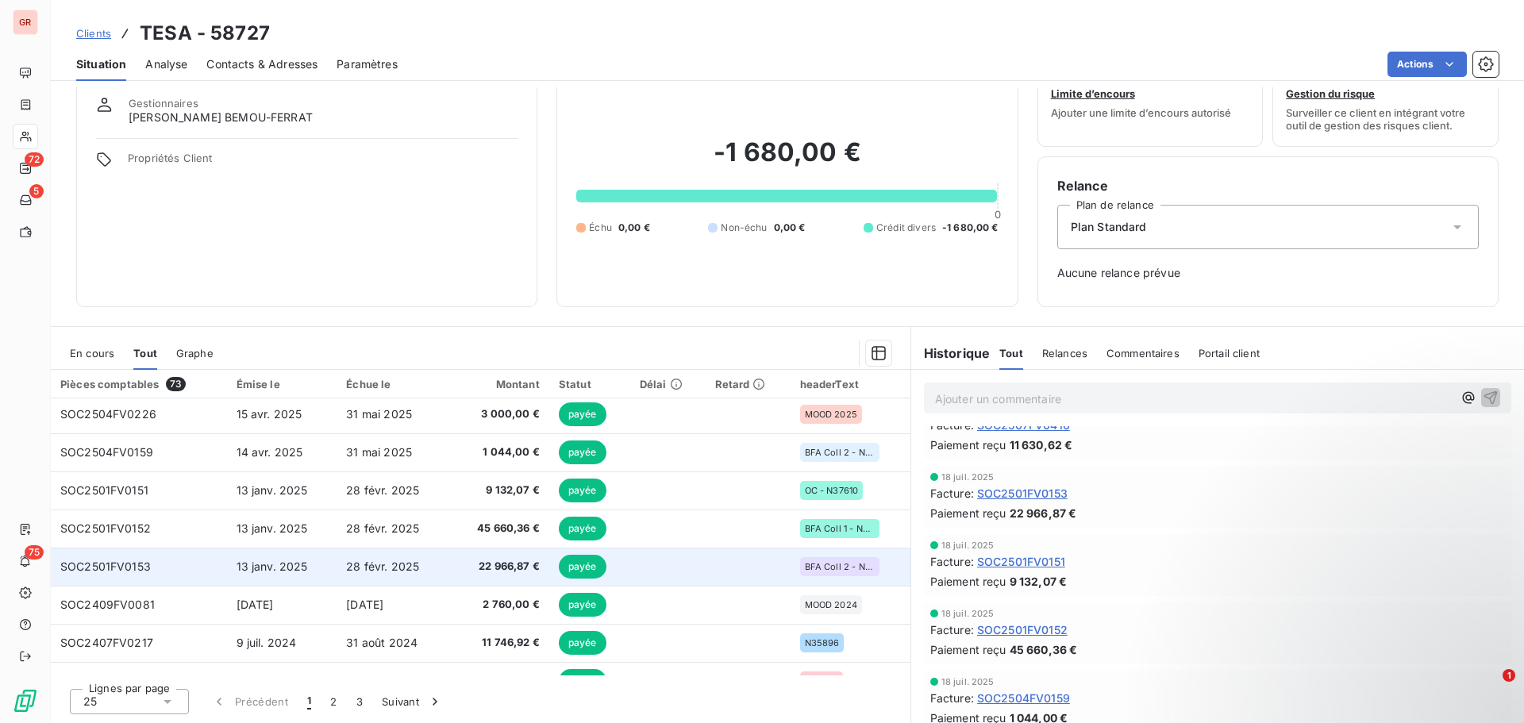
scroll to position [79, 0]
